Goal: Task Accomplishment & Management: Use online tool/utility

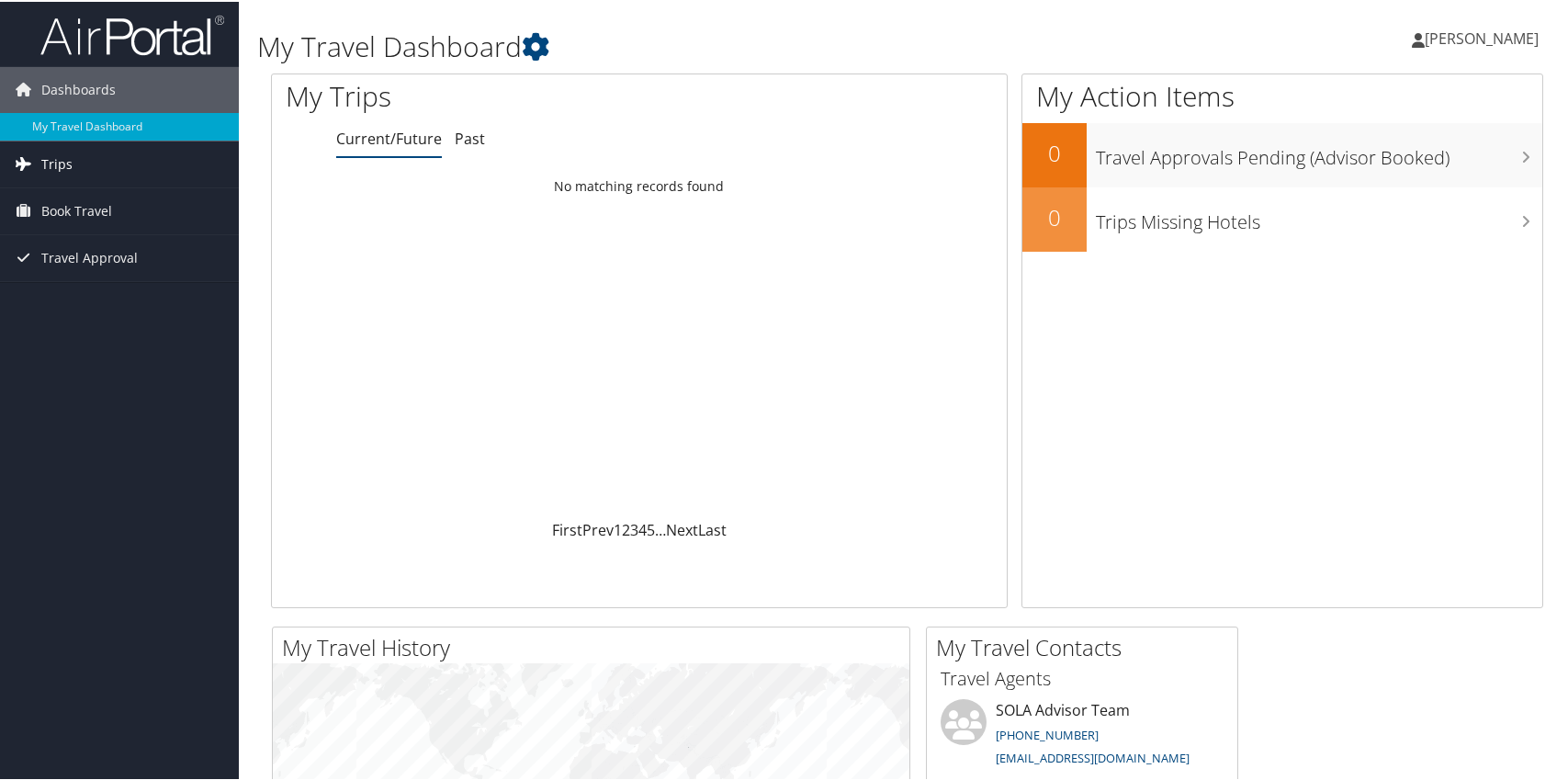
click at [58, 166] on span "Trips" at bounding box center [57, 162] width 32 height 46
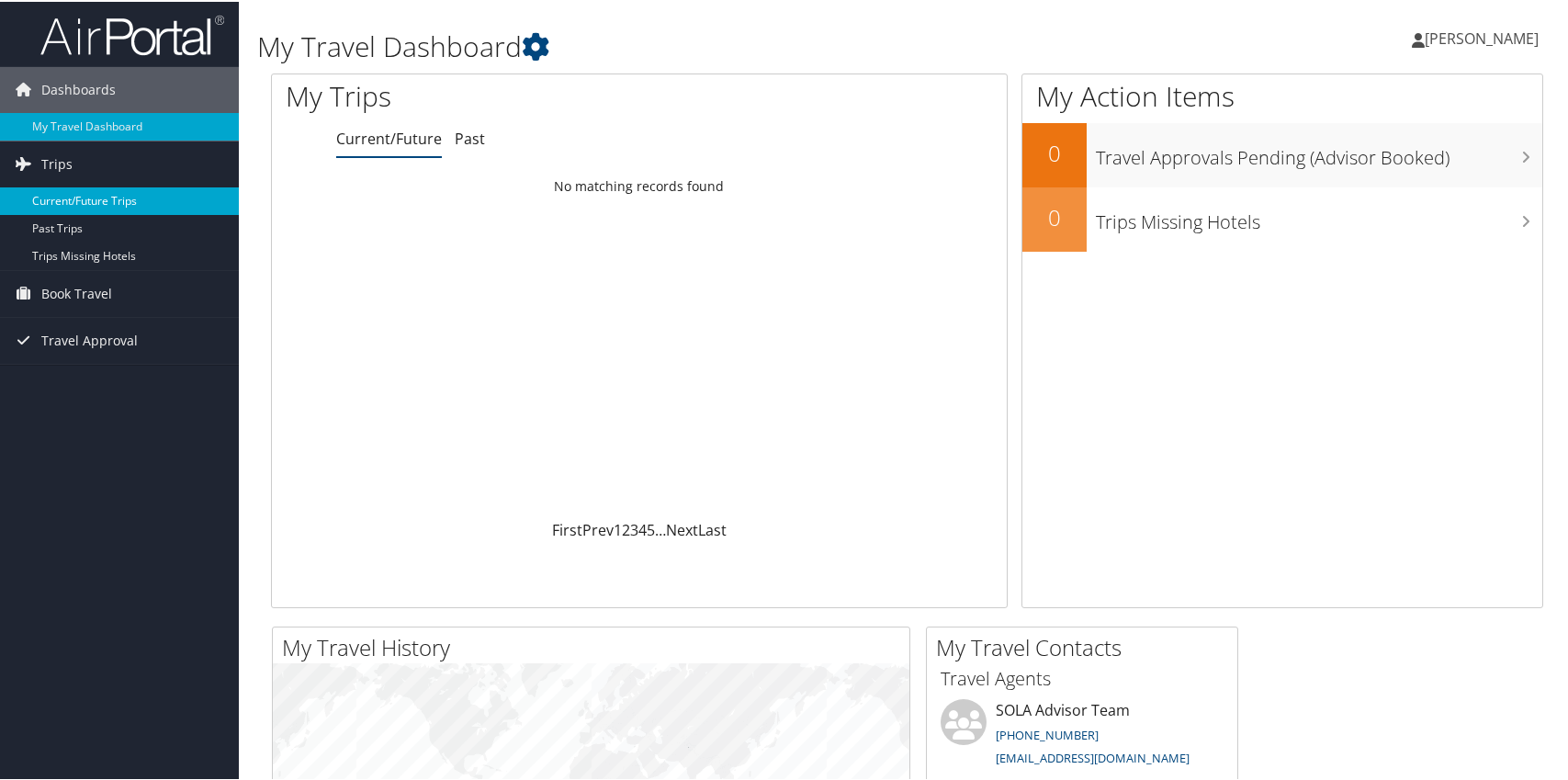
click at [77, 203] on link "Current/Future Trips" at bounding box center [119, 199] width 239 height 28
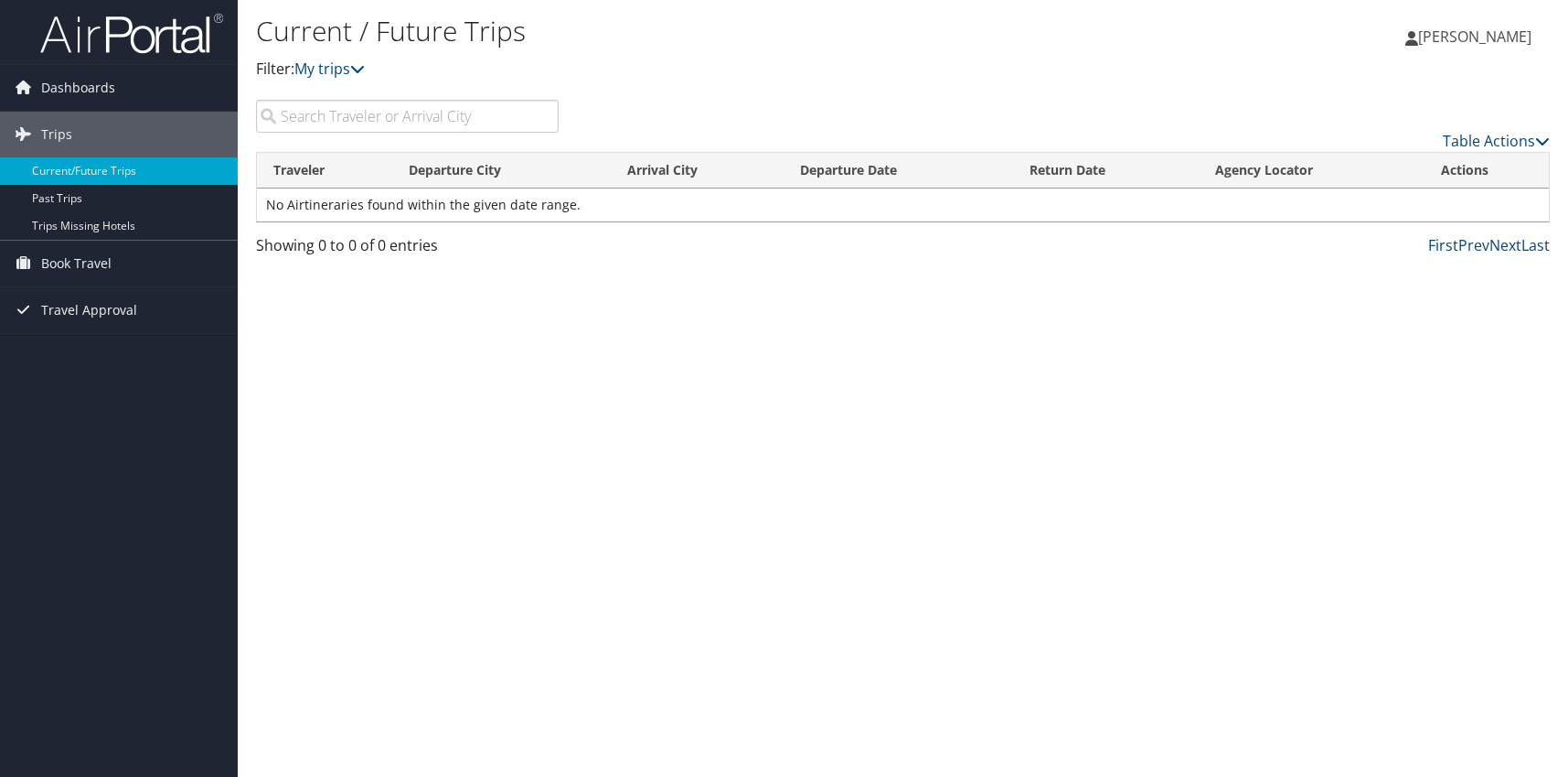
click at [1468, 41] on span "[PERSON_NAME]" at bounding box center [1474, 36] width 113 height 20
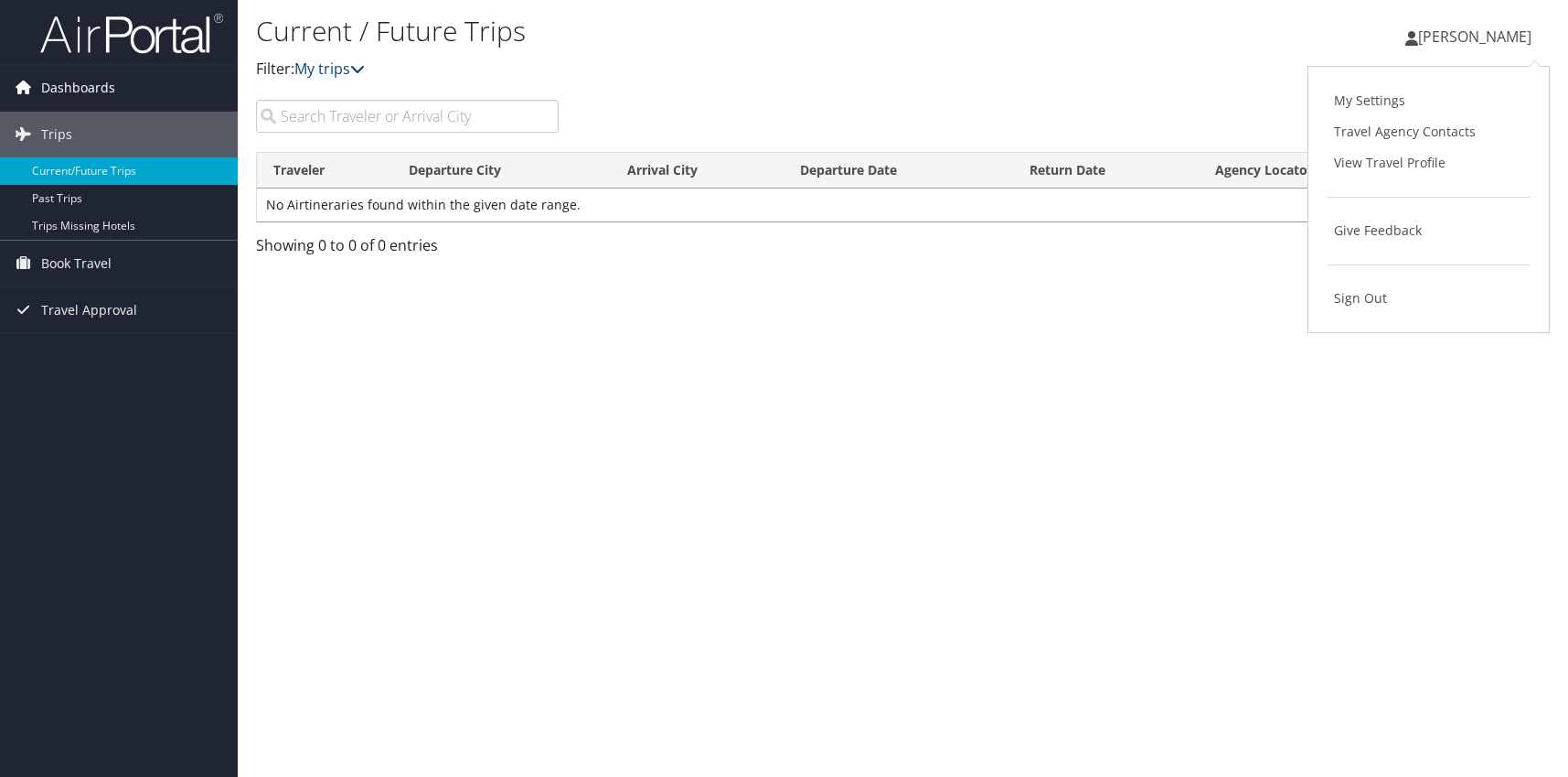
click at [71, 84] on span "Dashboards" at bounding box center [78, 88] width 74 height 45
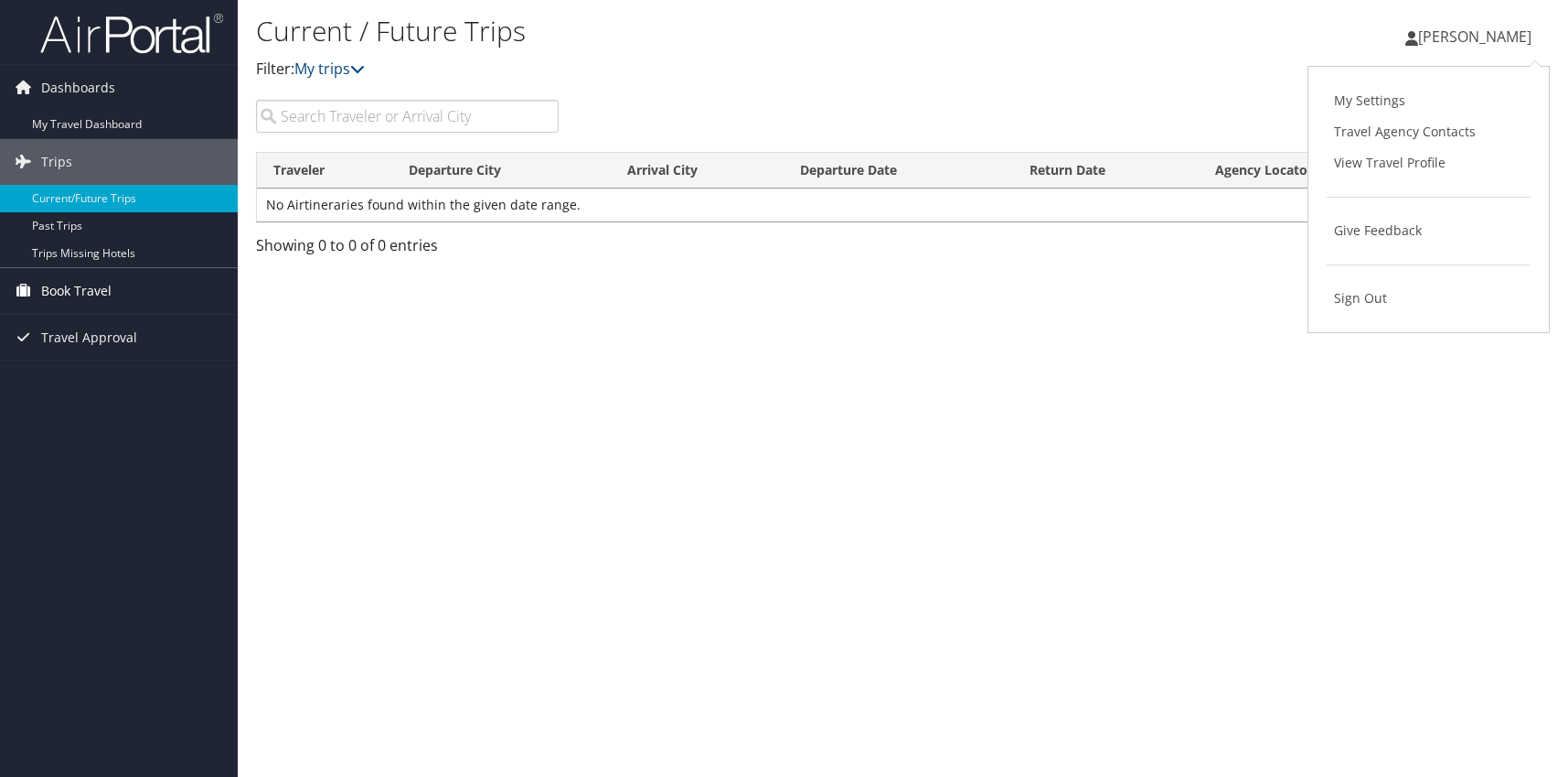
click at [83, 287] on span "Book Travel" at bounding box center [76, 291] width 70 height 45
click at [1418, 36] on icon at bounding box center [1411, 38] width 13 height 15
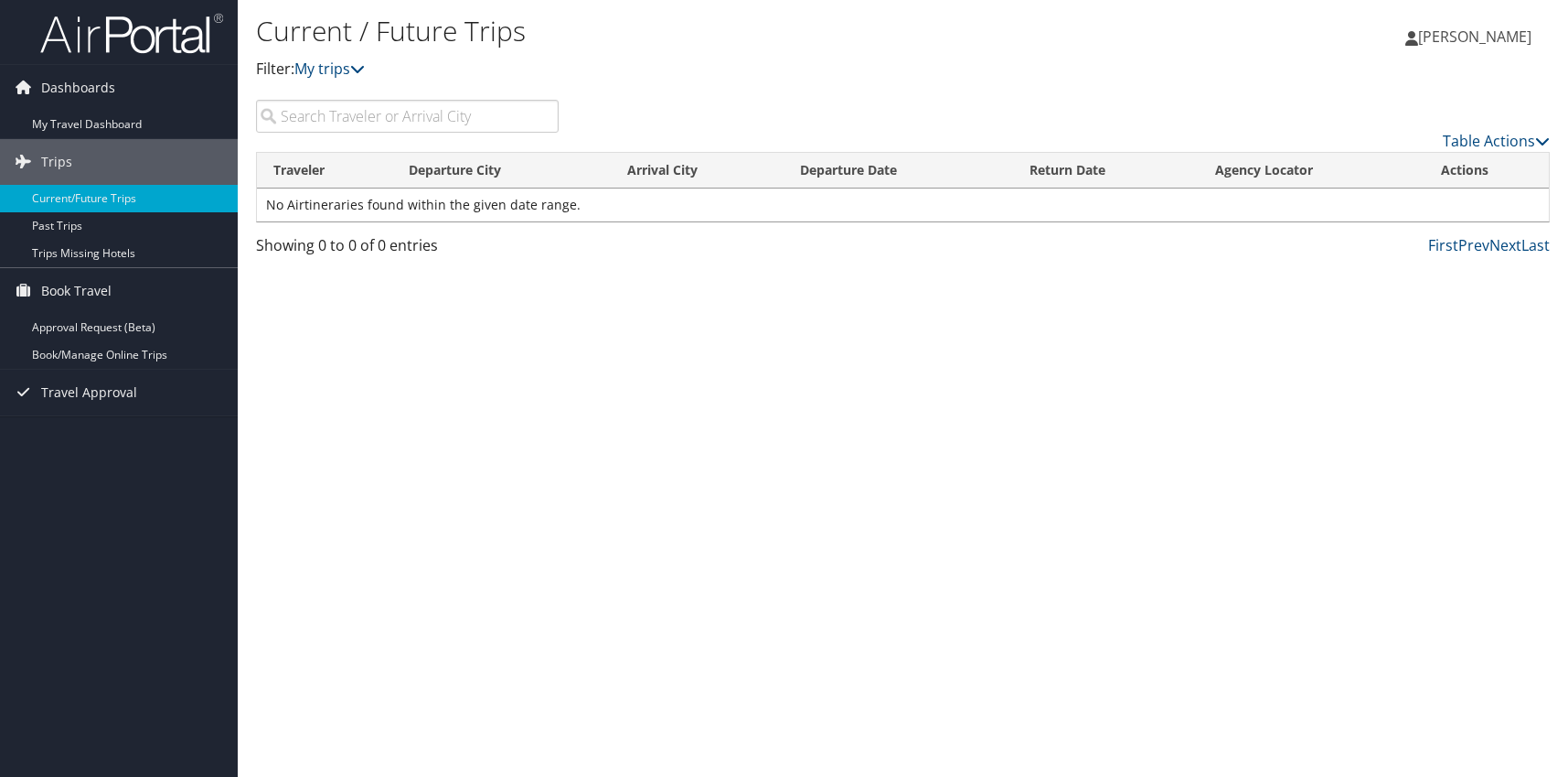
click at [1501, 30] on span "[PERSON_NAME]" at bounding box center [1474, 36] width 113 height 20
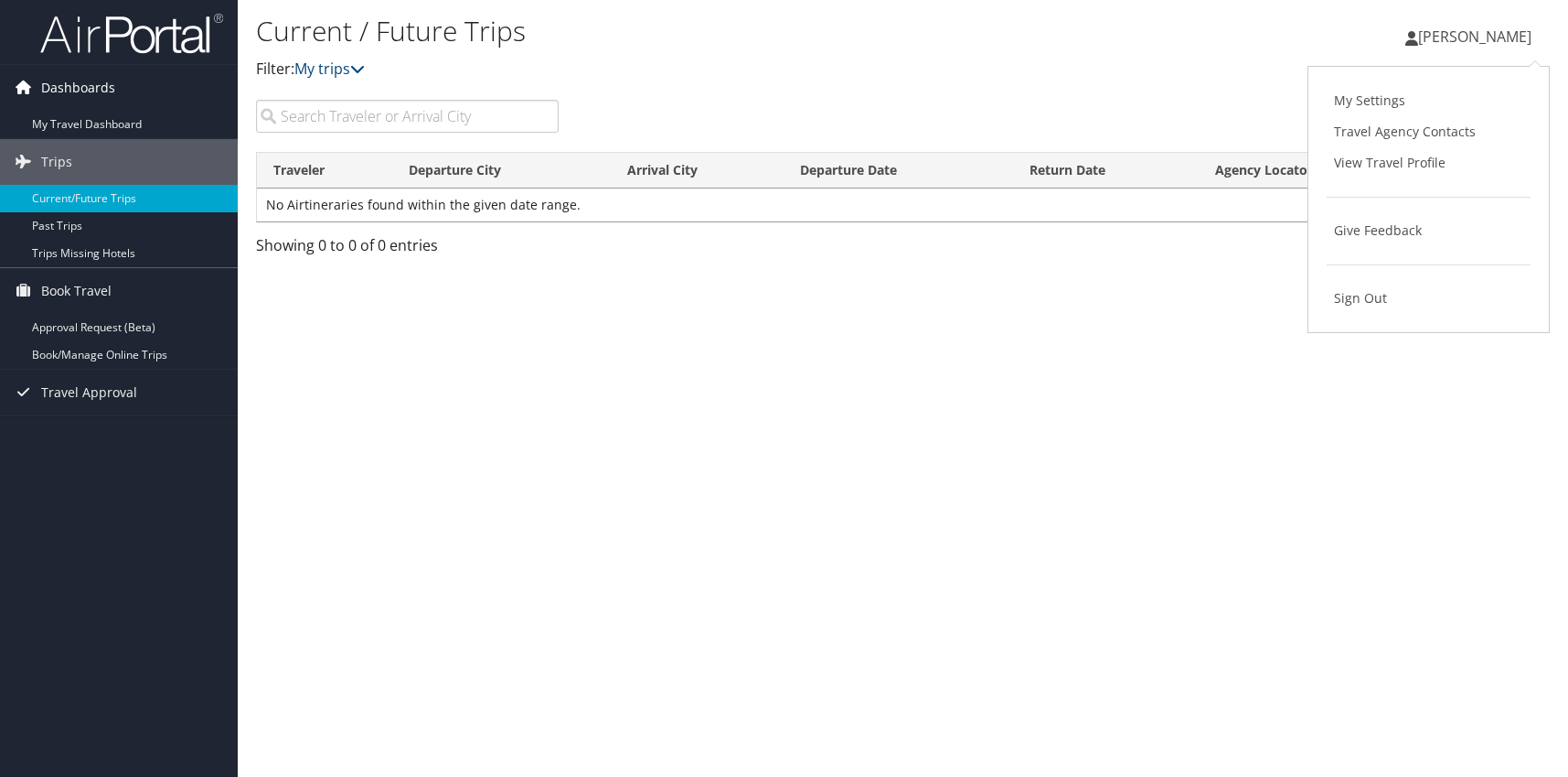
click at [107, 88] on span "Dashboards" at bounding box center [78, 88] width 74 height 45
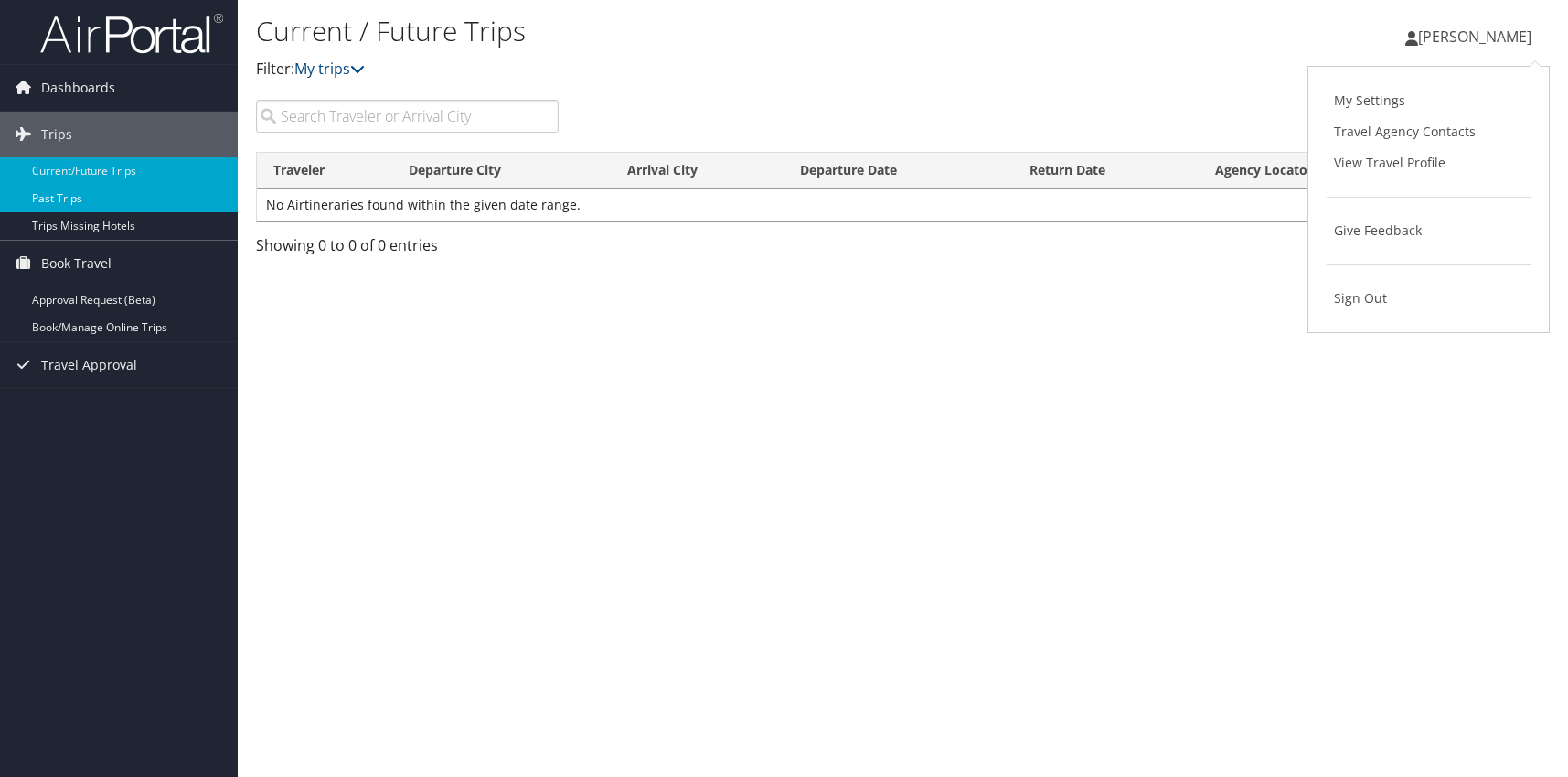
click at [51, 198] on link "Past Trips" at bounding box center [118, 198] width 238 height 28
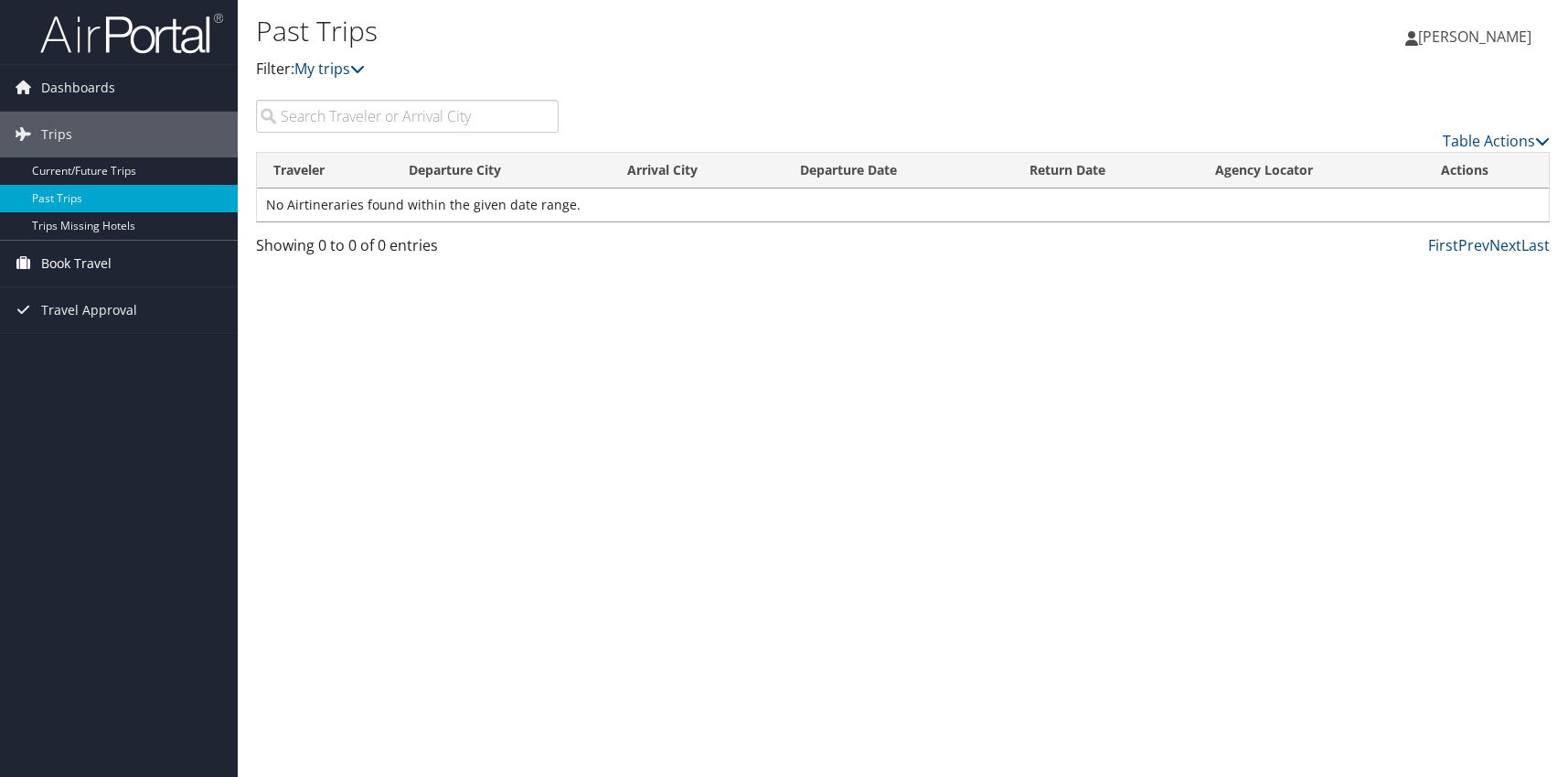
click at [81, 262] on span "Book Travel" at bounding box center [76, 263] width 70 height 45
click at [77, 302] on link "Approval Request (Beta)" at bounding box center [118, 300] width 238 height 28
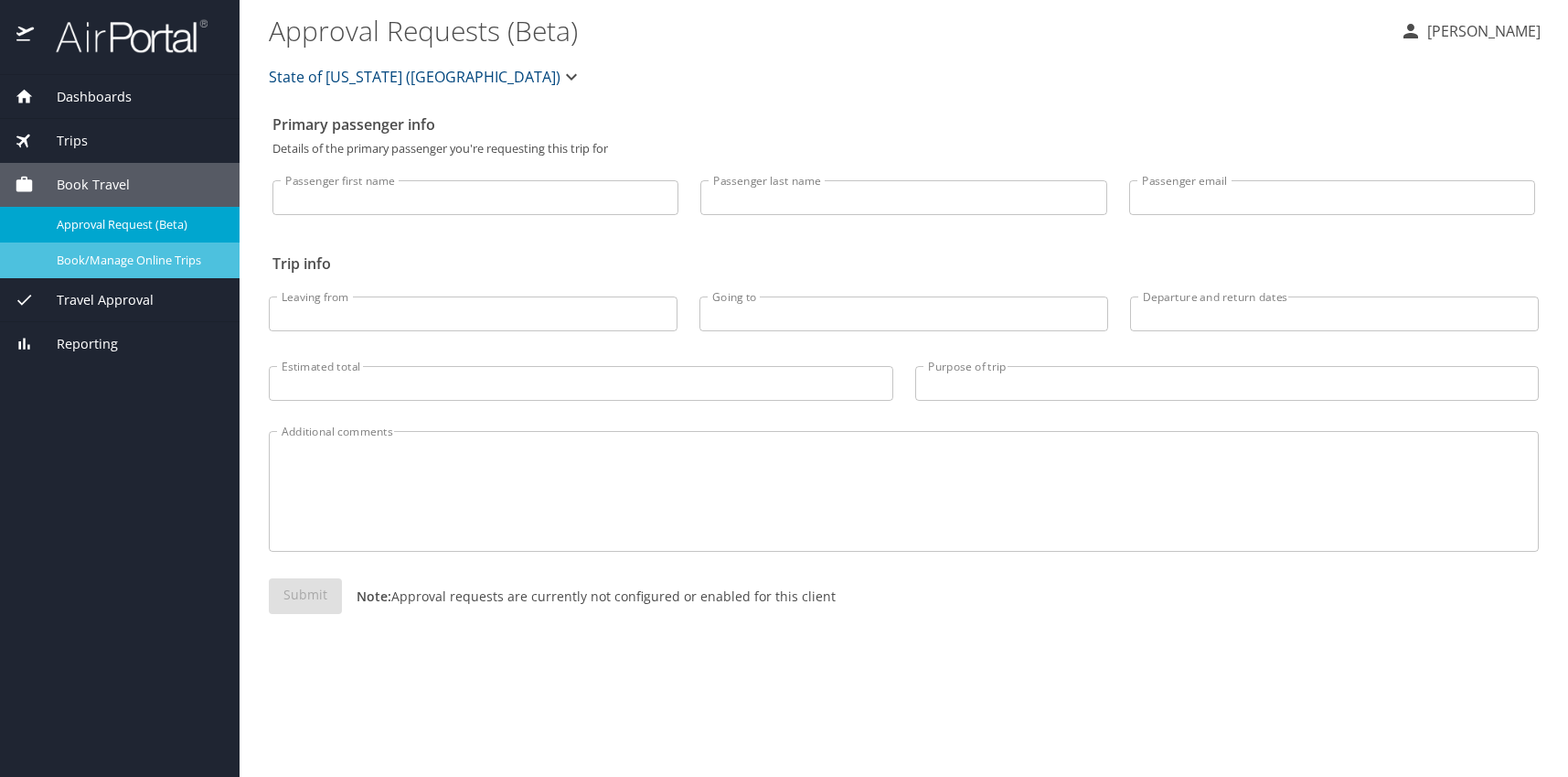
click at [80, 259] on span "Book/Manage Online Trips" at bounding box center [137, 260] width 161 height 18
